Goal: Task Accomplishment & Management: Complete application form

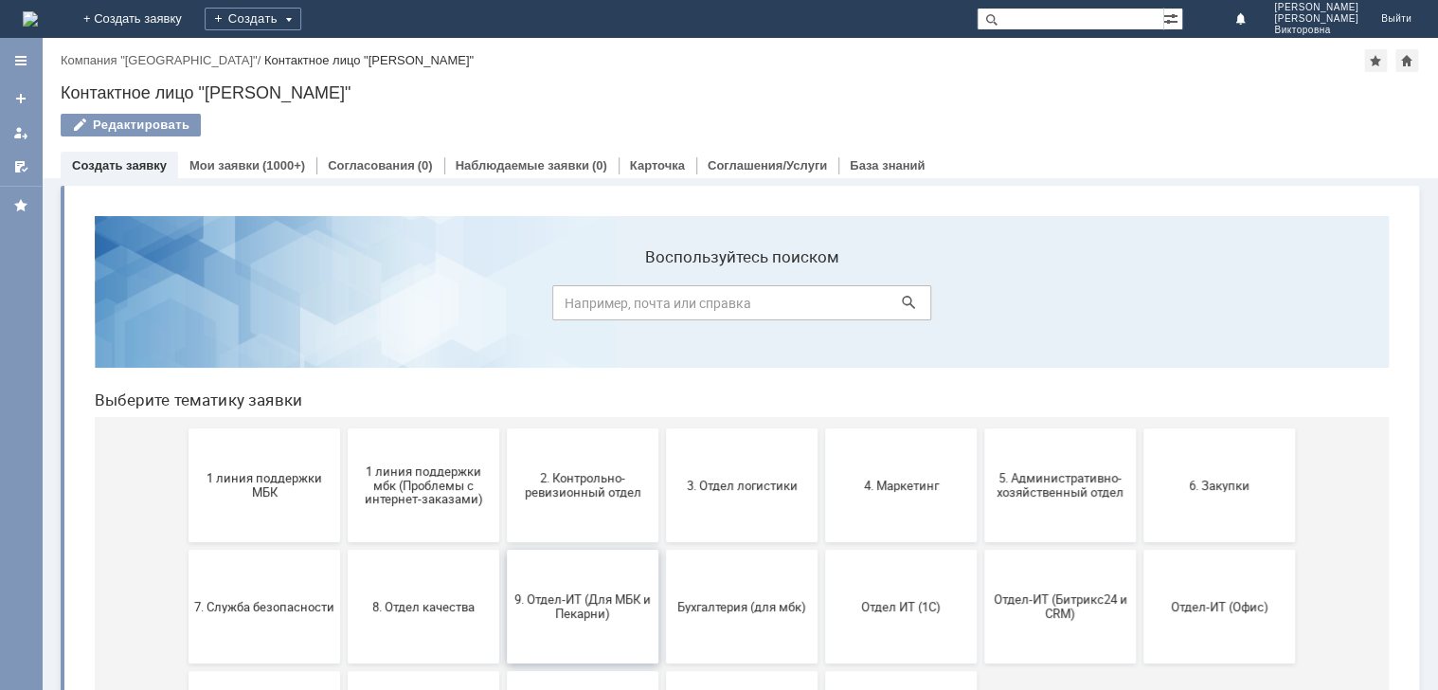
click at [568, 593] on span "9. Отдел-ИТ (Для МБК и Пекарни)" at bounding box center [582, 606] width 140 height 28
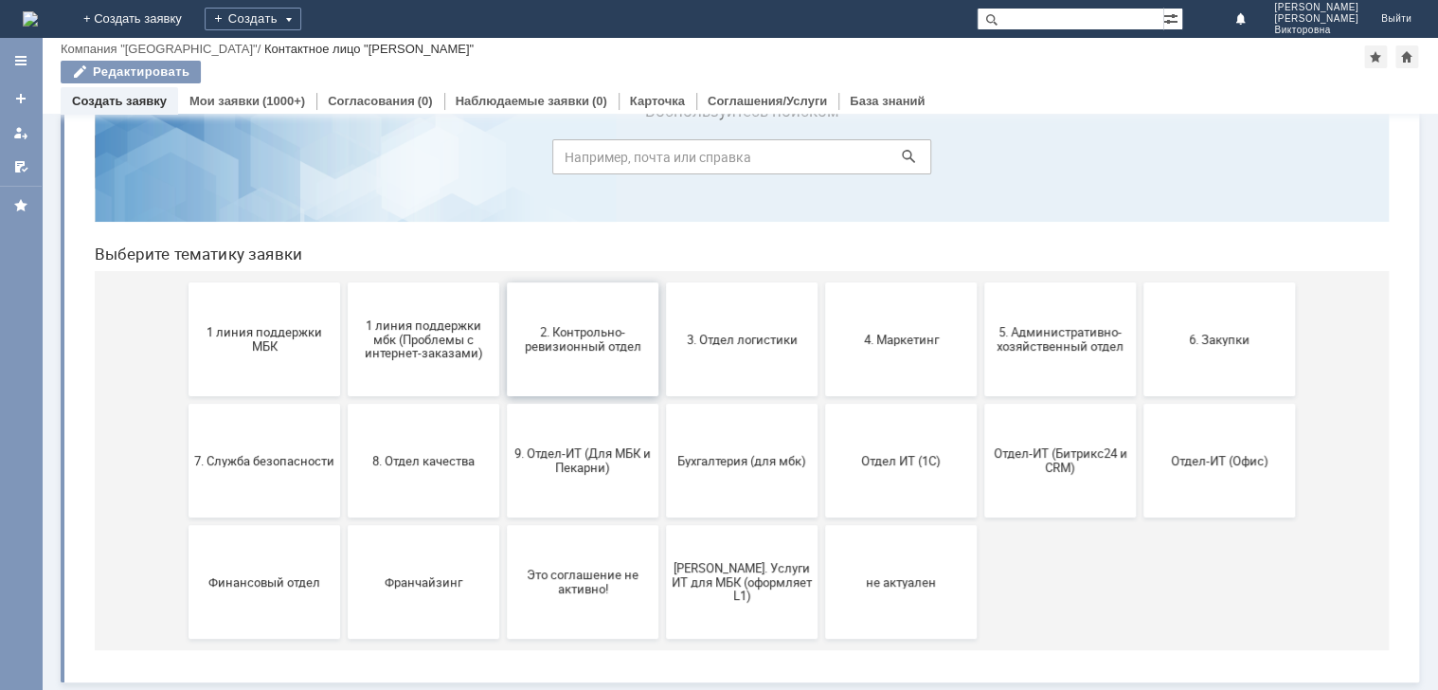
scroll to position [81, 0]
click at [407, 350] on span "1 линия поддержки мбк (Проблемы с интернет-заказами)" at bounding box center [423, 338] width 140 height 43
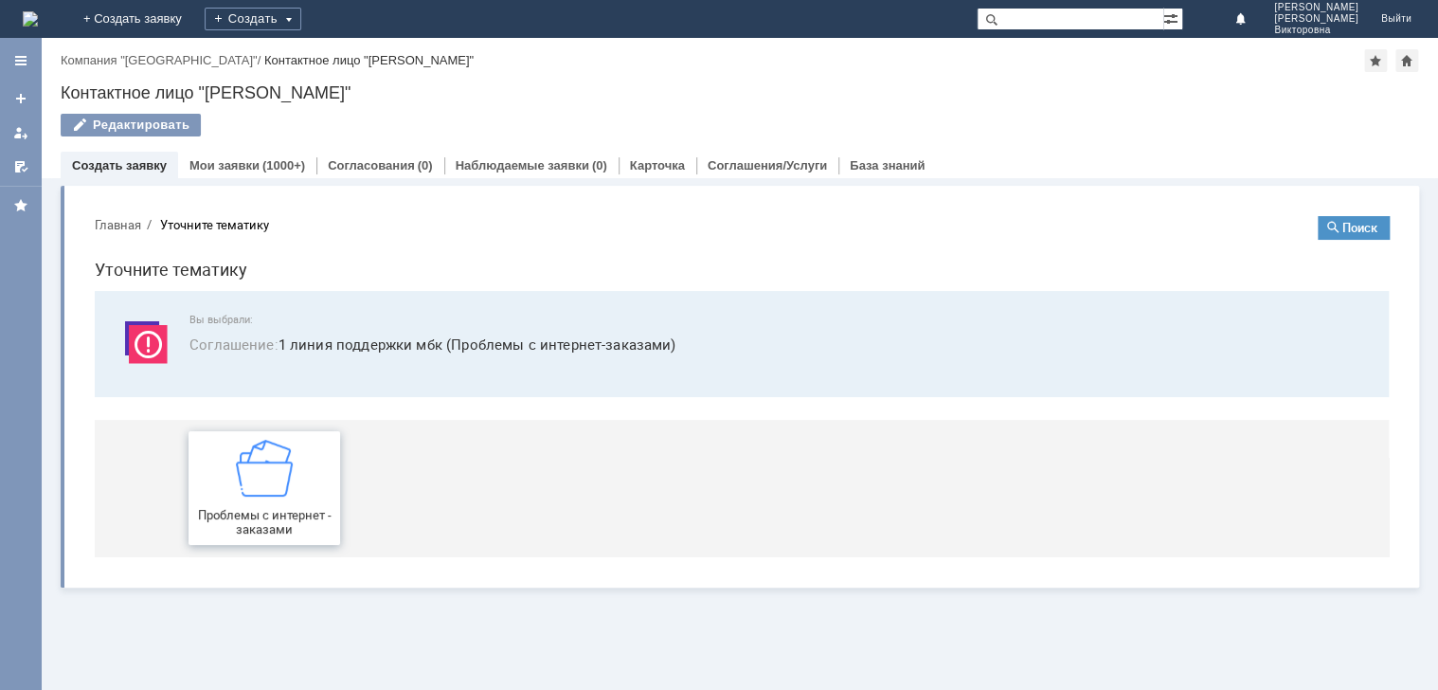
click at [250, 499] on div "Проблемы с интернет - заказами" at bounding box center [264, 488] width 140 height 97
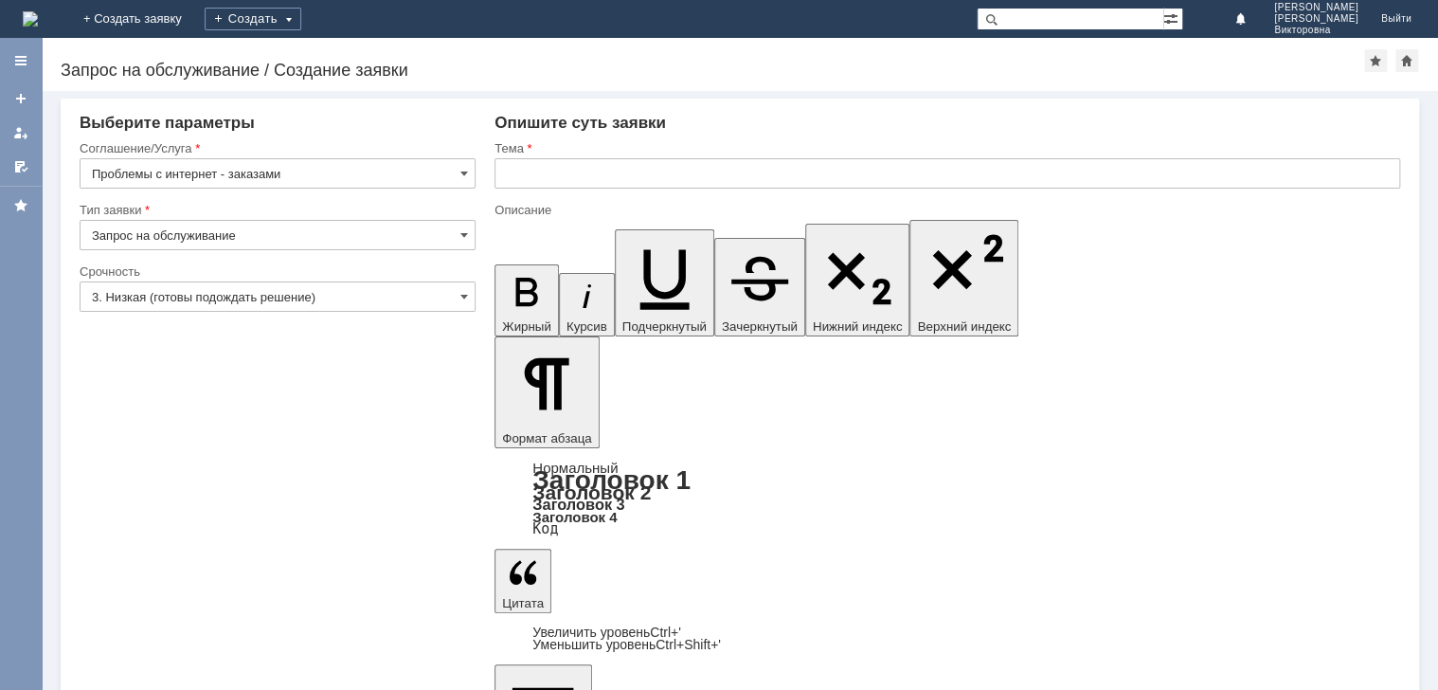
click at [591, 180] on input "text" at bounding box center [947, 173] width 906 height 30
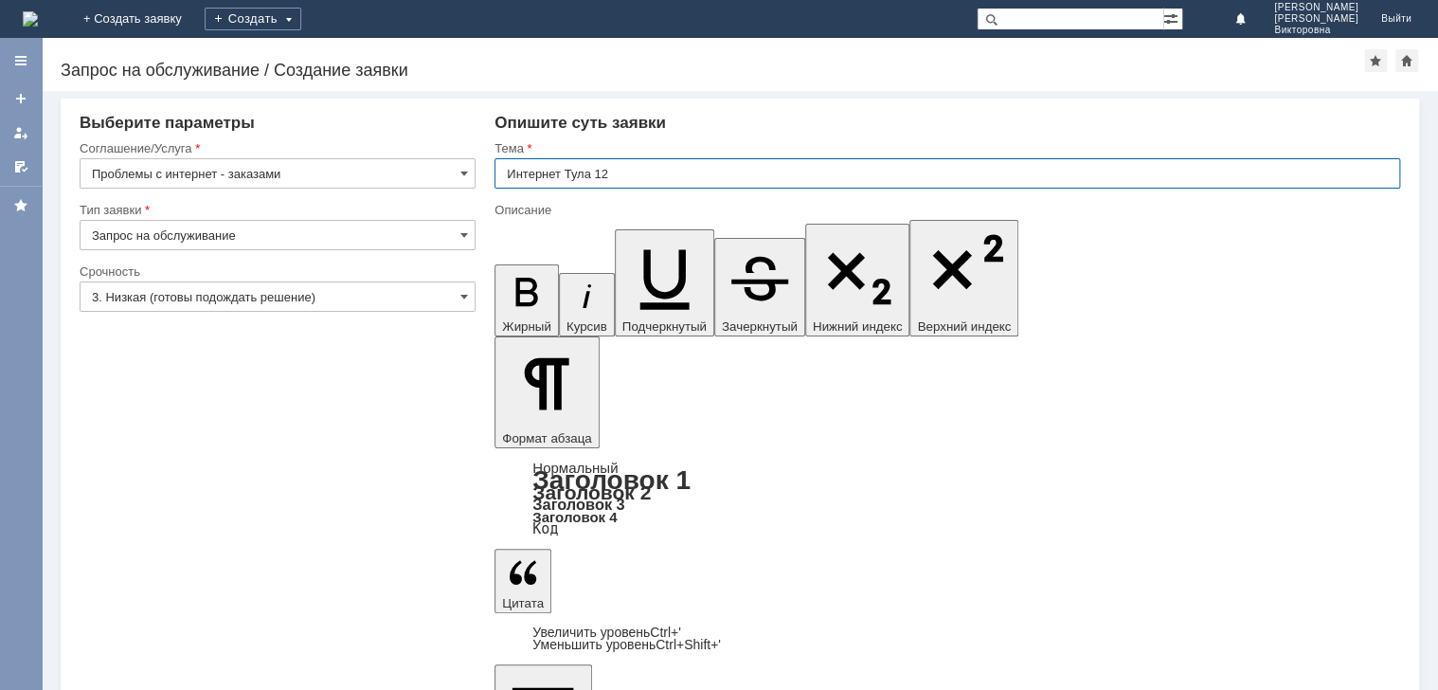
type input "Интернет Тула 12"
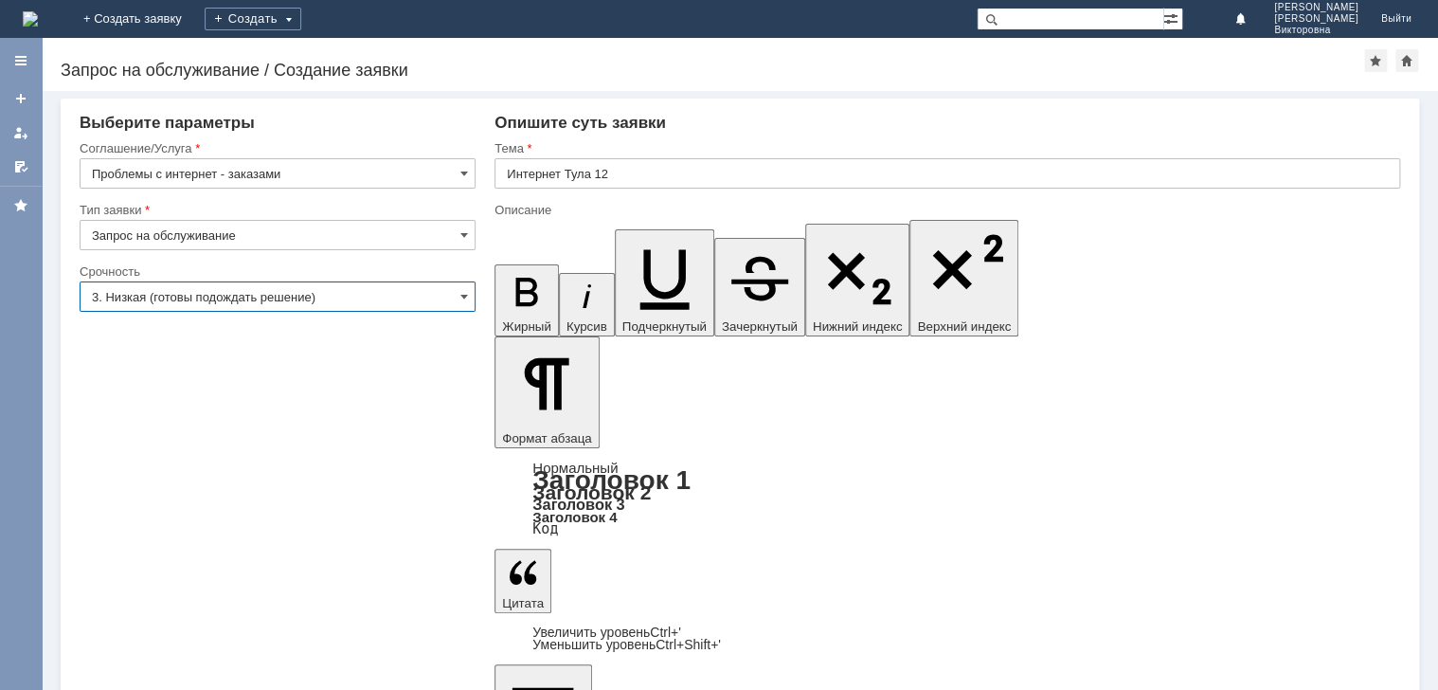
click at [201, 296] on input "3. Низкая (готовы подождать решение)" at bounding box center [278, 296] width 396 height 30
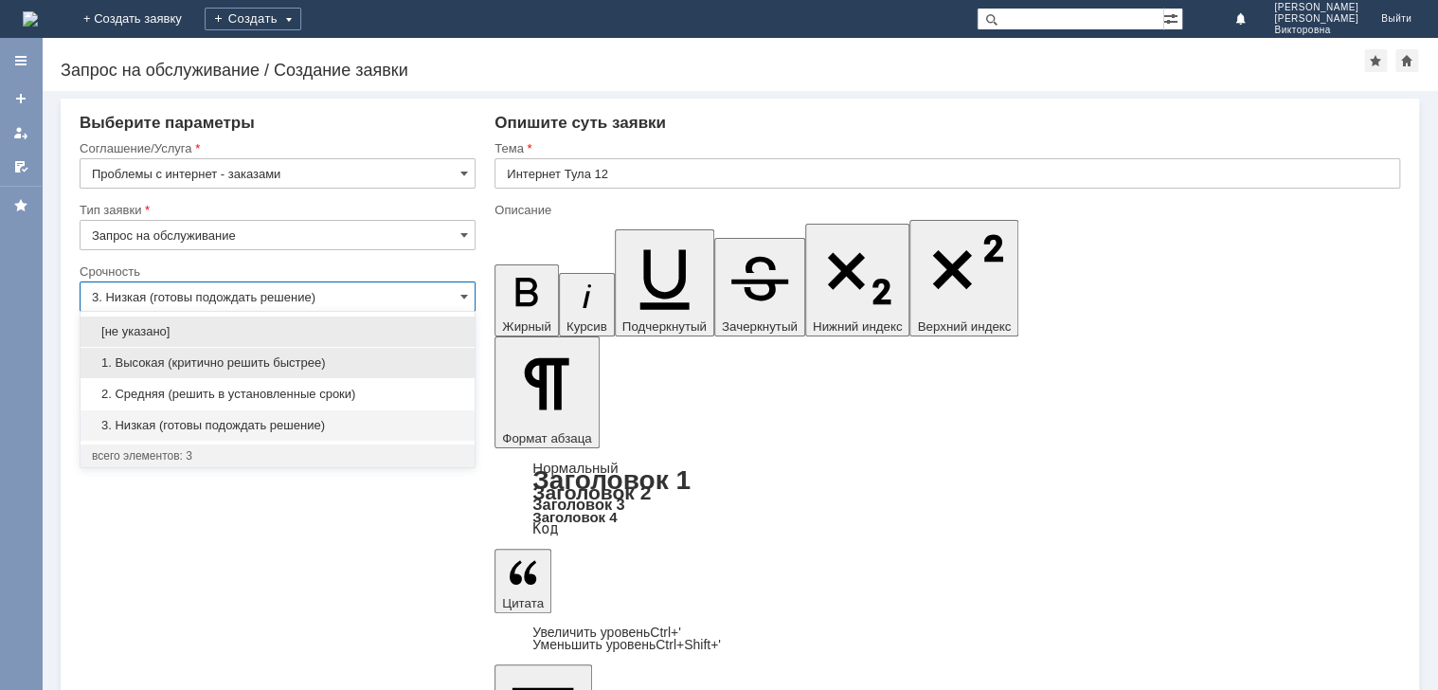
click at [167, 368] on span "1. Высокая (критично решить быстрее)" at bounding box center [277, 362] width 371 height 15
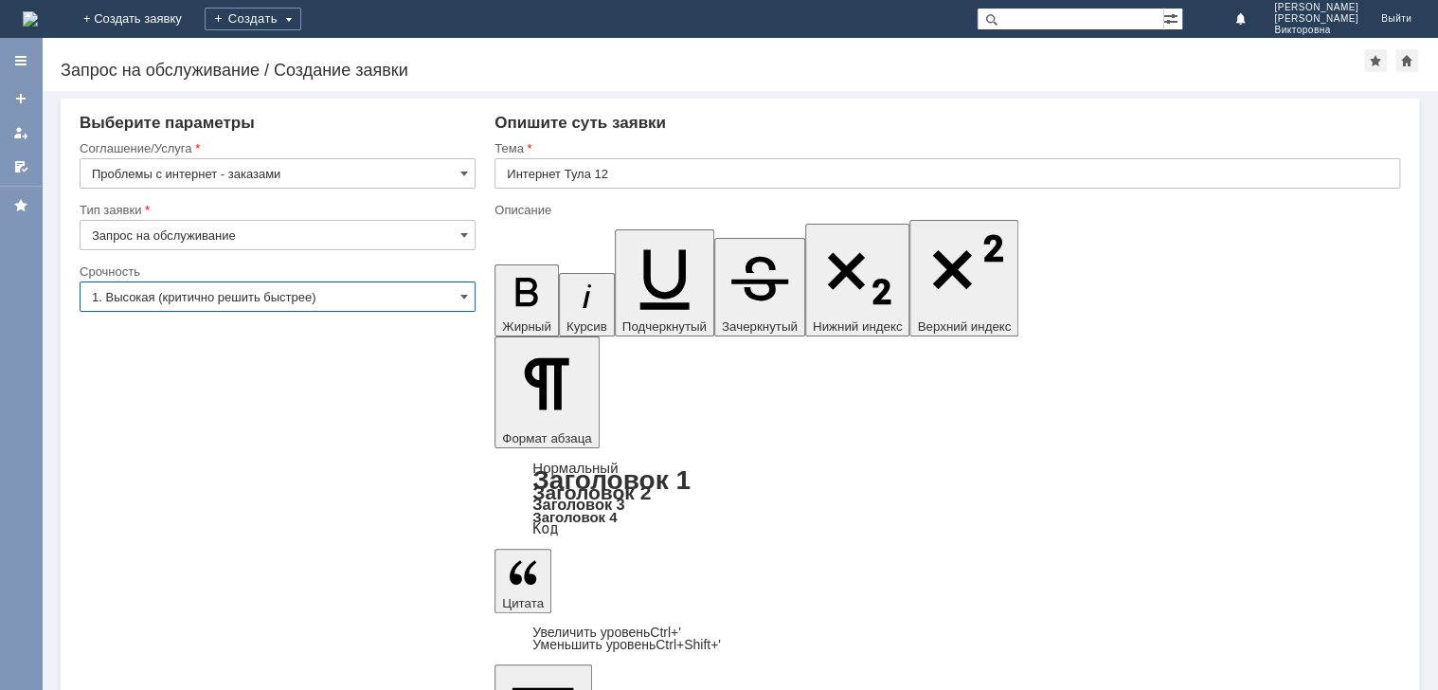
type input "1. Высокая (критично решить быстрее)"
